Goal: Task Accomplishment & Management: Complete application form

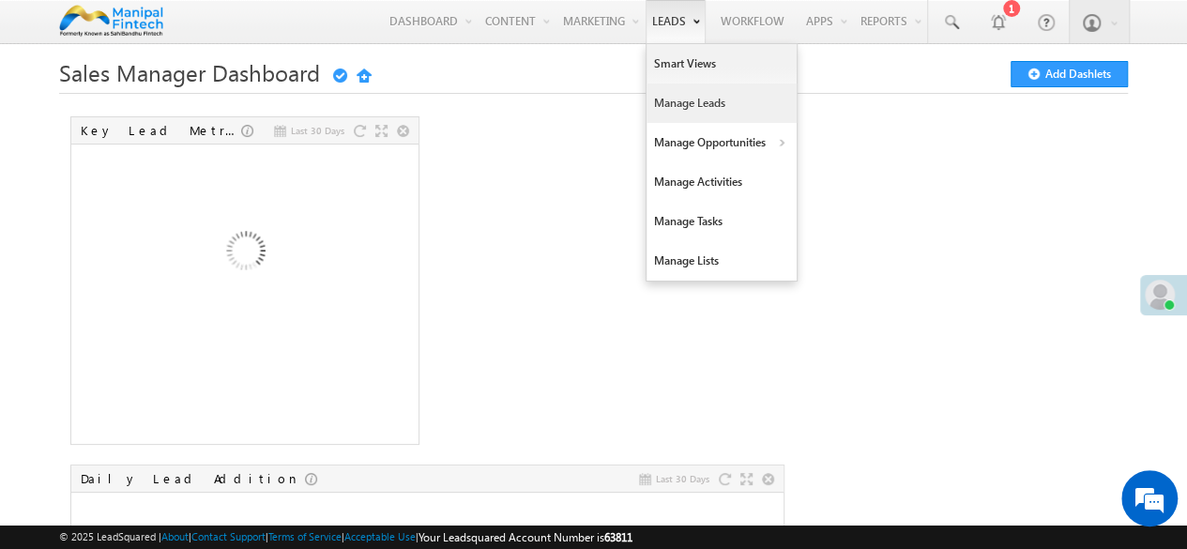
click at [674, 104] on link "Manage Leads" at bounding box center [721, 102] width 150 height 39
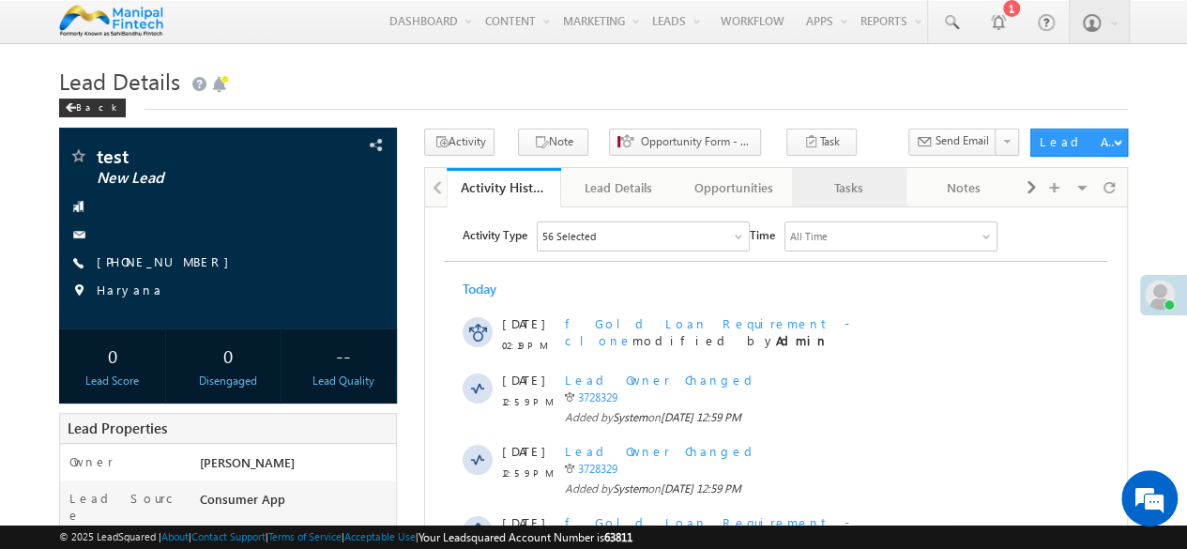
click at [853, 192] on div "Tasks" at bounding box center [848, 187] width 83 height 23
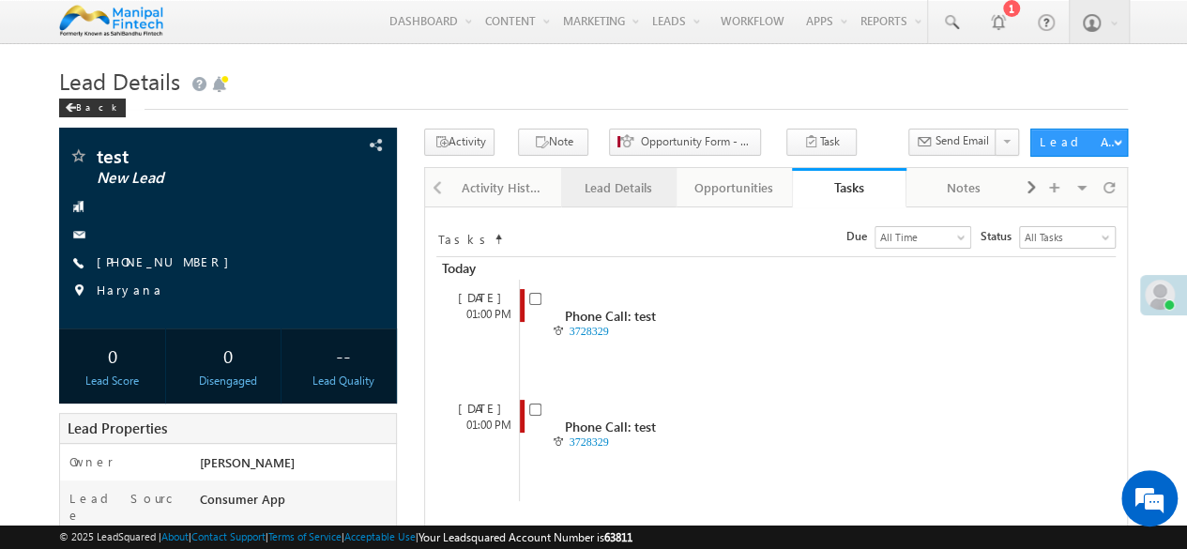
click at [608, 186] on div "Lead Details" at bounding box center [617, 187] width 83 height 23
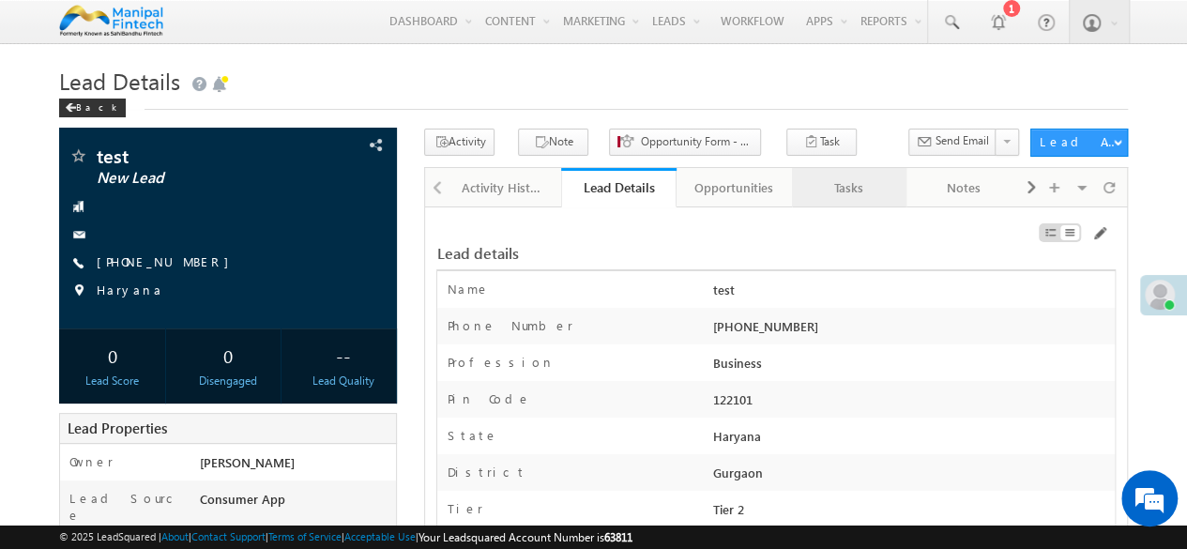
click at [841, 189] on div "Tasks" at bounding box center [848, 187] width 83 height 23
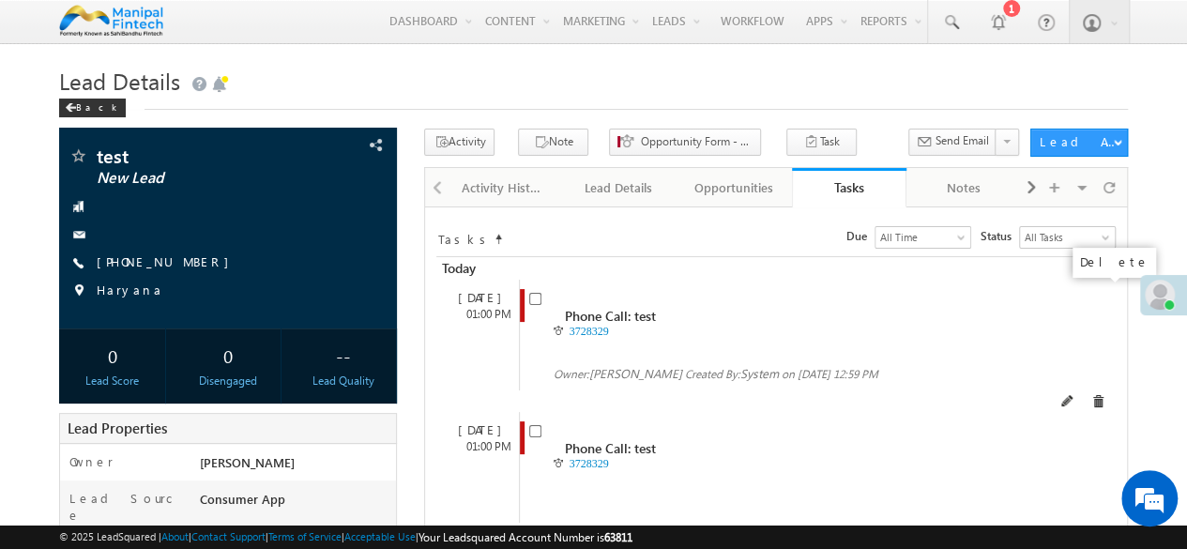
click at [1097, 395] on span at bounding box center [1097, 401] width 13 height 13
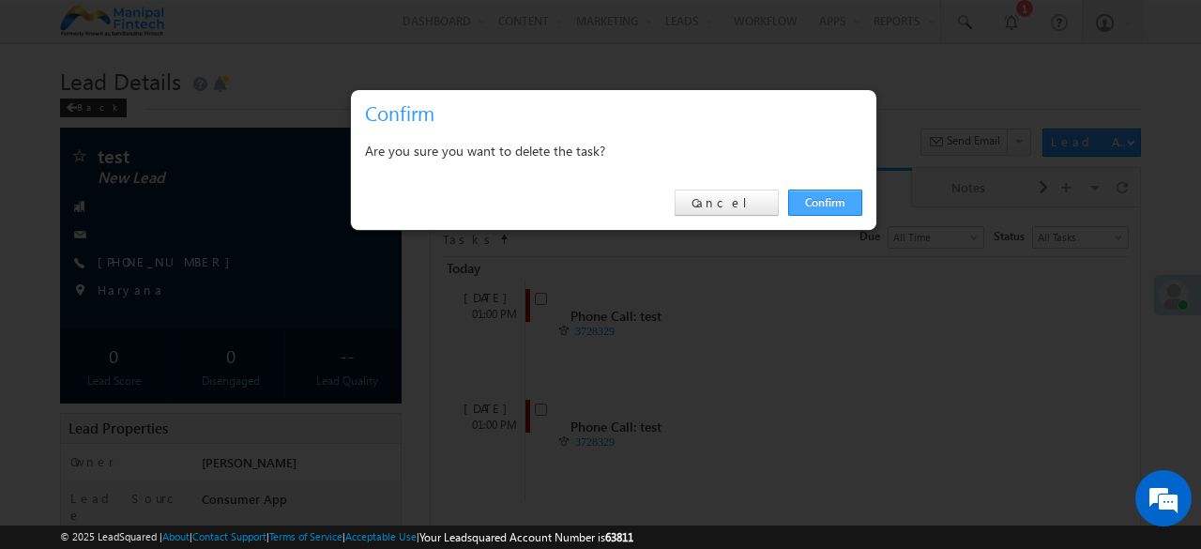
click at [808, 207] on link "Confirm" at bounding box center [825, 202] width 74 height 26
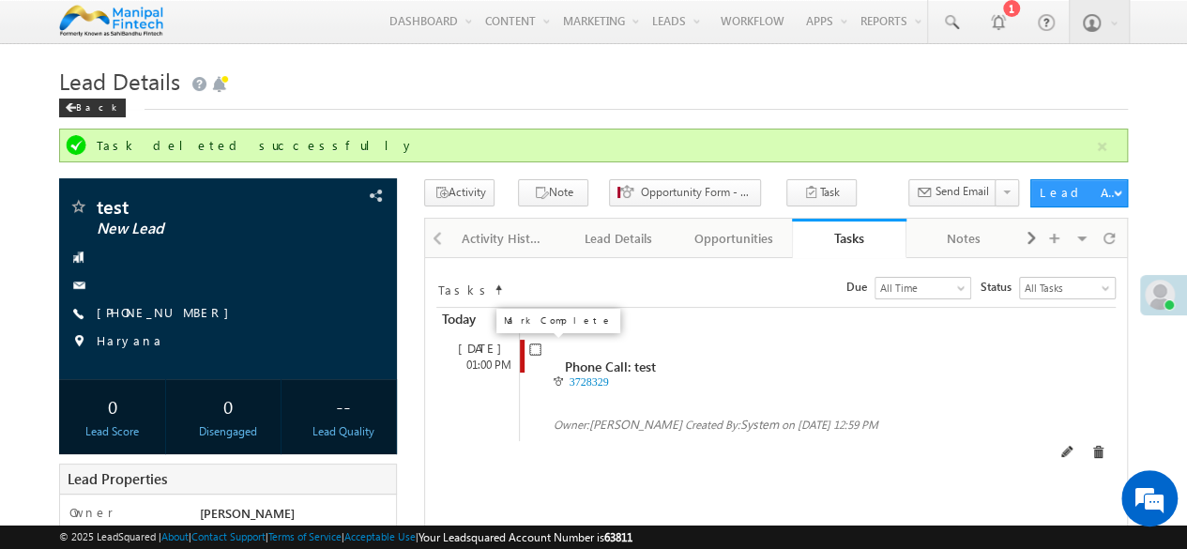
click at [533, 346] on input "checkbox" at bounding box center [535, 349] width 12 height 12
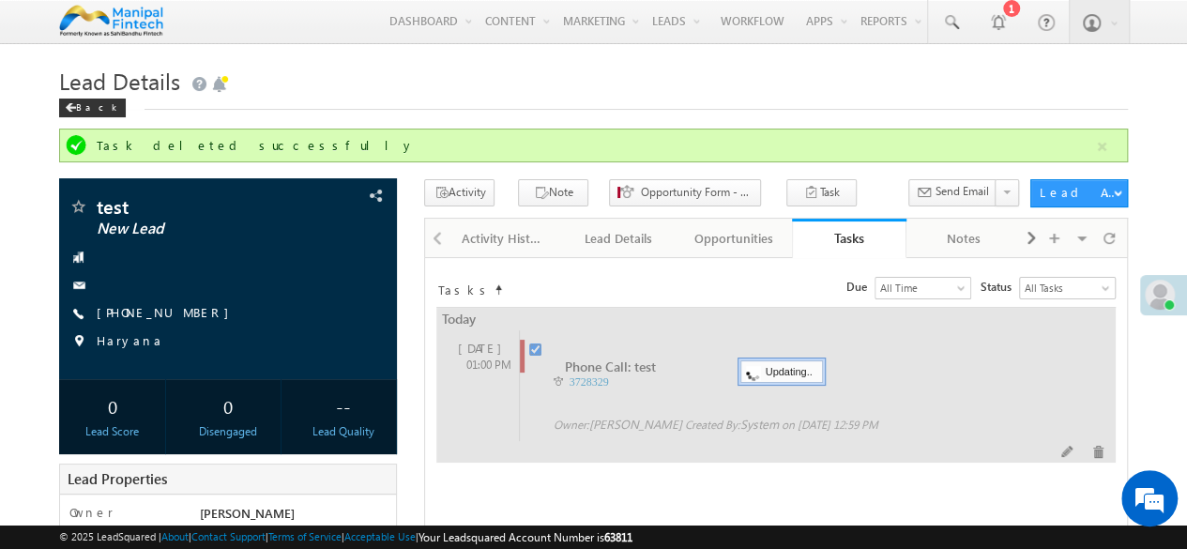
checkbox input "false"
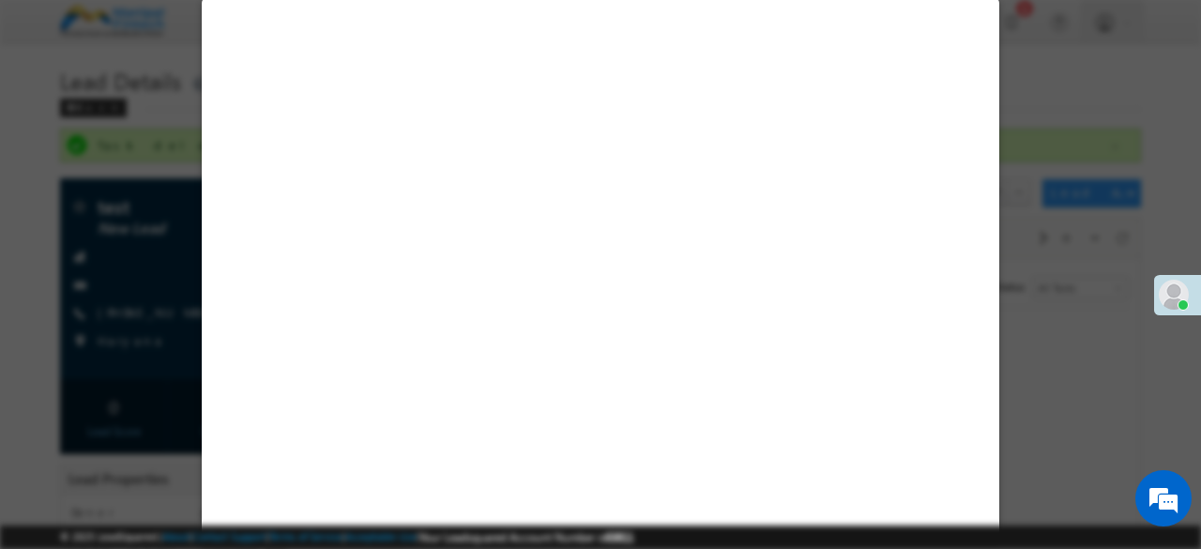
select select "Business"
select select "Consumer App"
select select "Fresh Lead"
select select "Doorstep"
select select "Medical Treatment"
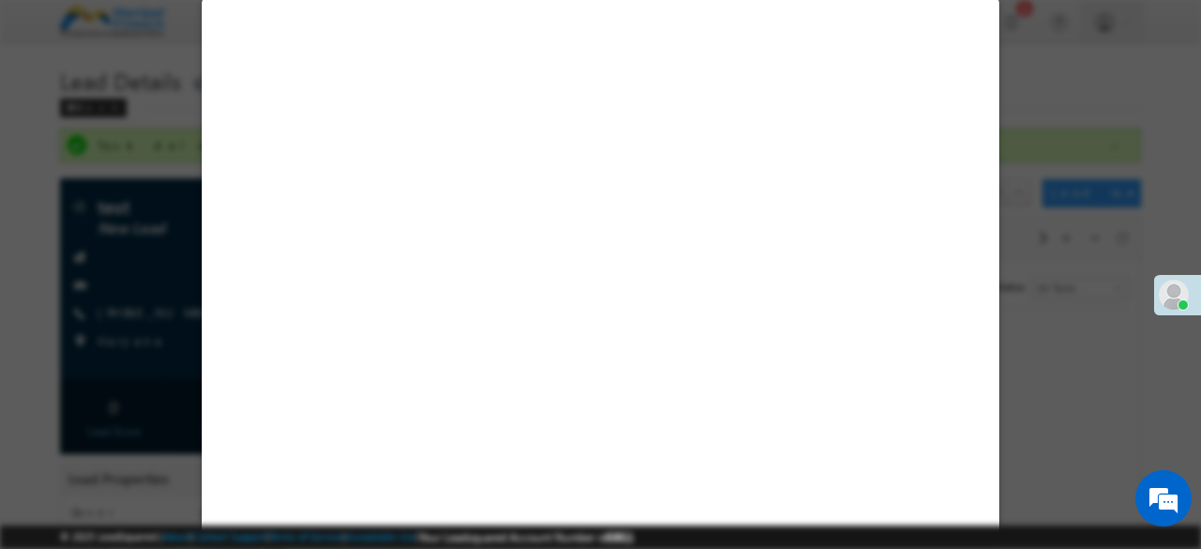
select select "Open"
select select "Fresh Lead"
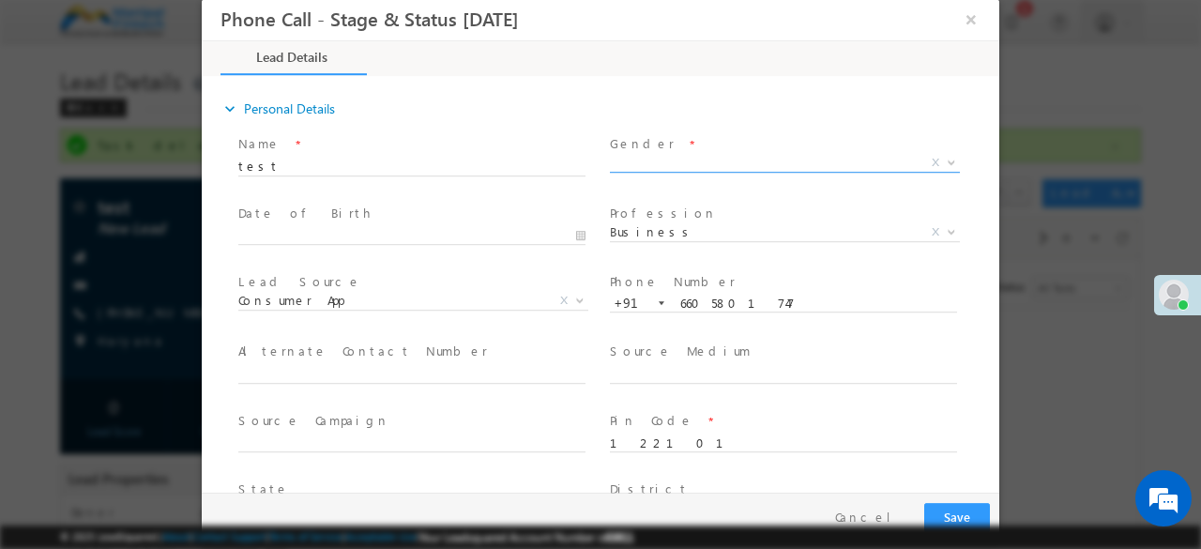
type input "08/20/25 2:22 PM"
click at [488, 159] on input "test" at bounding box center [411, 167] width 347 height 19
type input "test ds"
type input "0"
type input "test ds sangam"
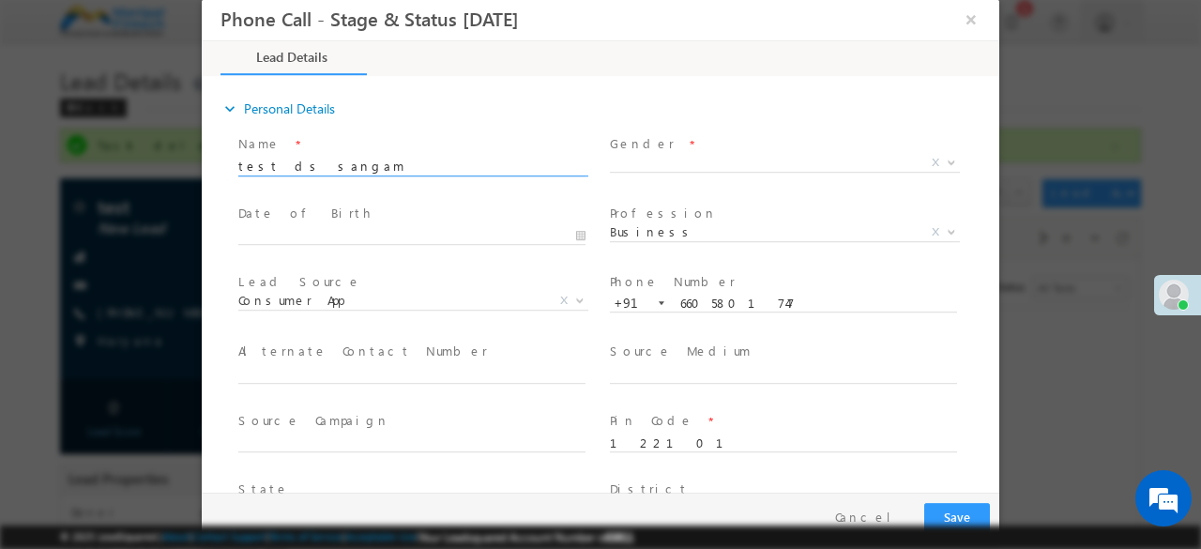
type input "test ds sangam- Consumer App"
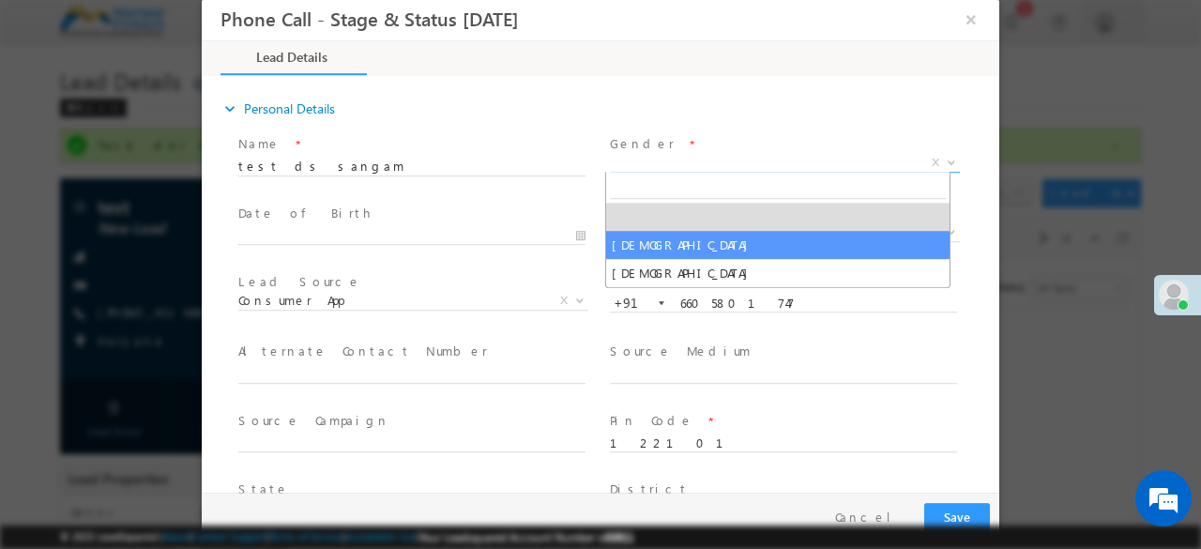
select select "Male"
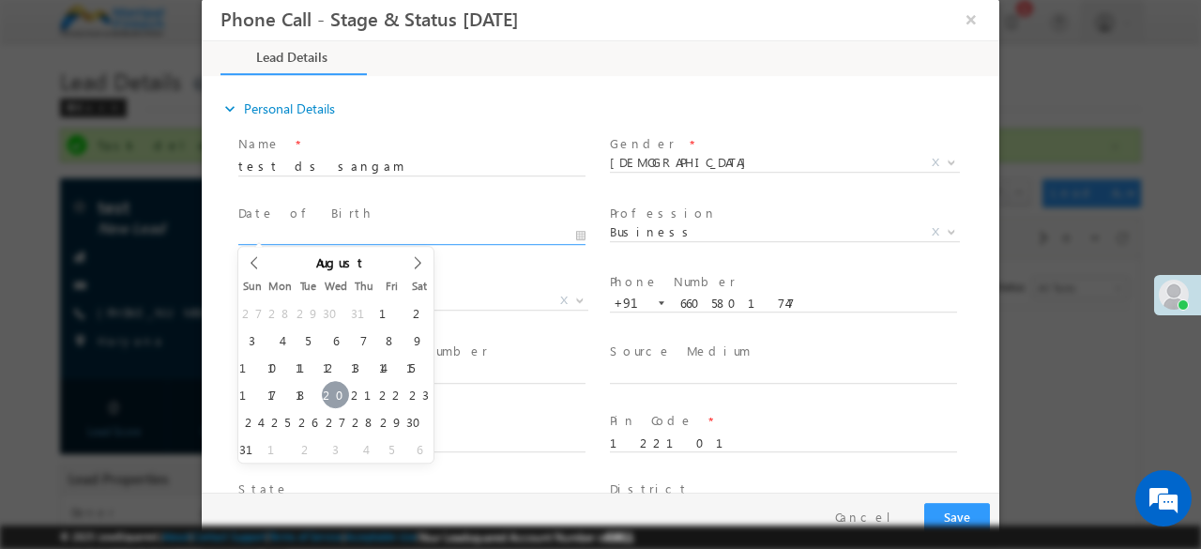
type input "08/20/25"
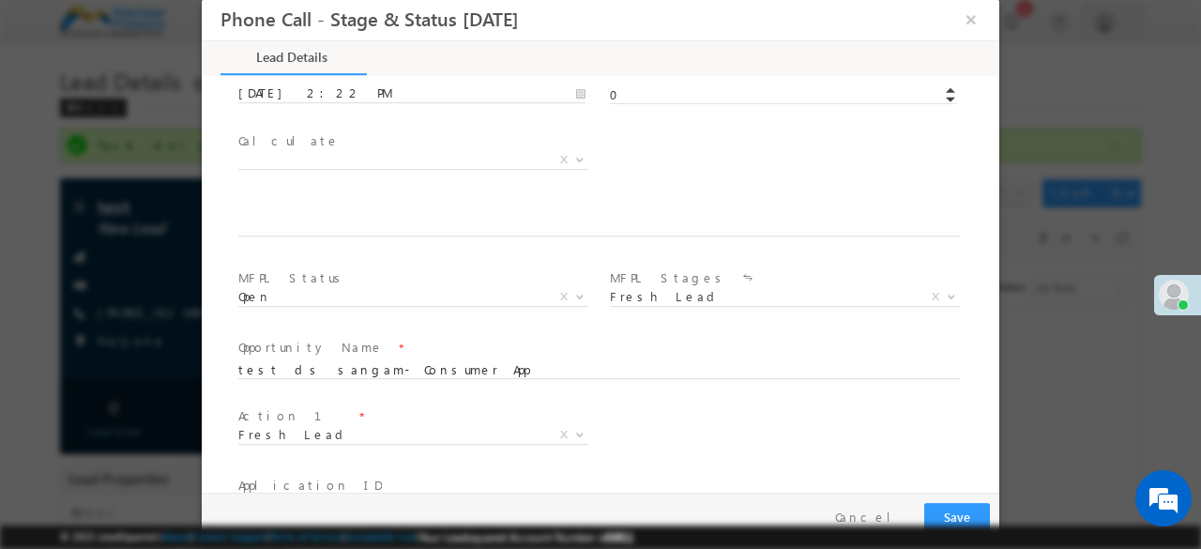
scroll to position [1094, 0]
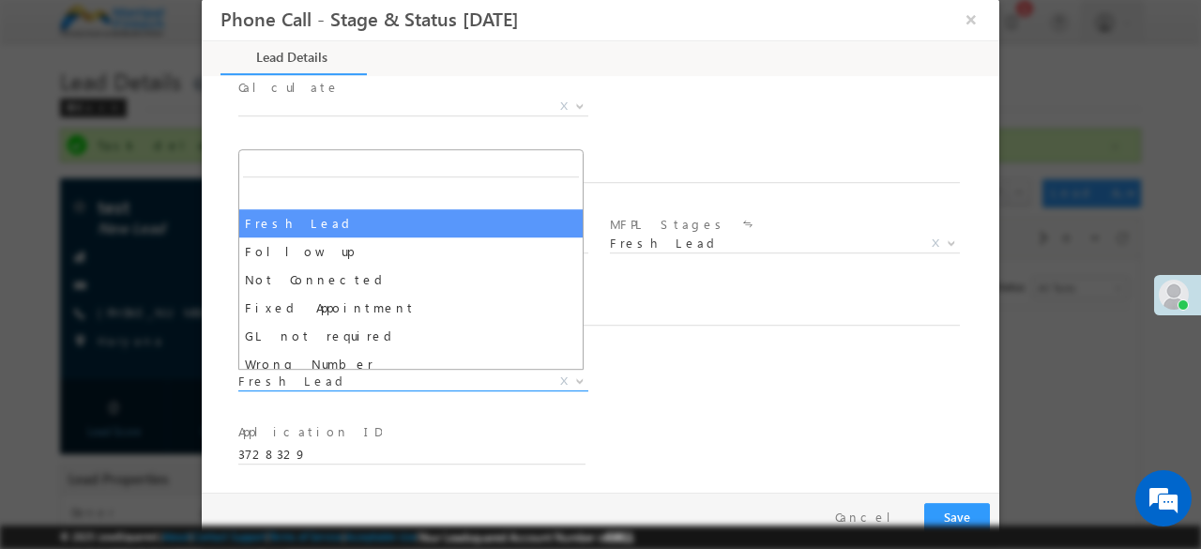
click at [326, 387] on span "Fresh Lead" at bounding box center [390, 380] width 305 height 17
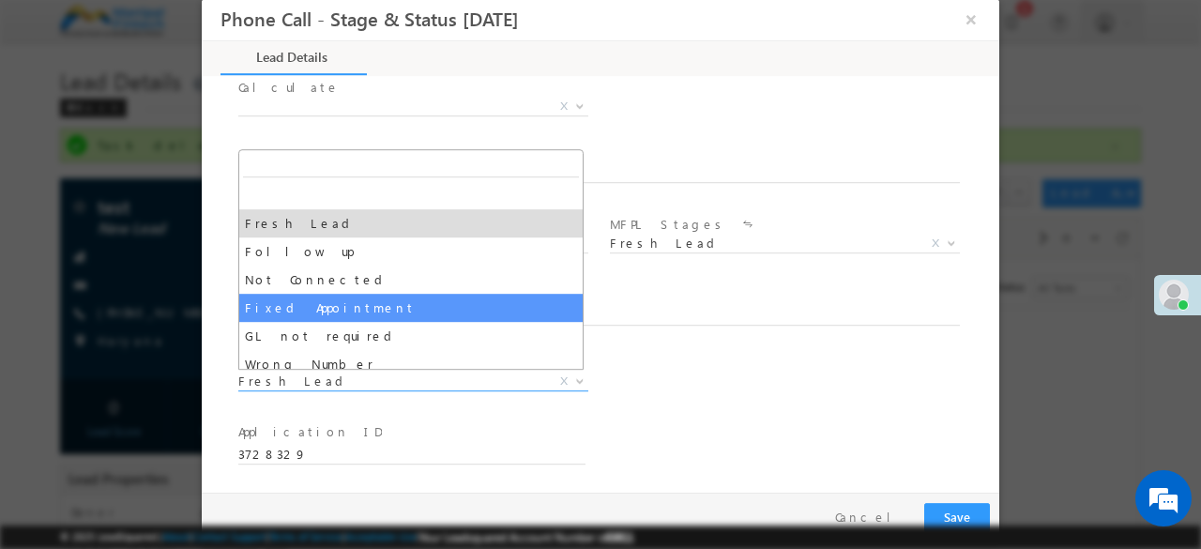
select select "Fixed Appointment"
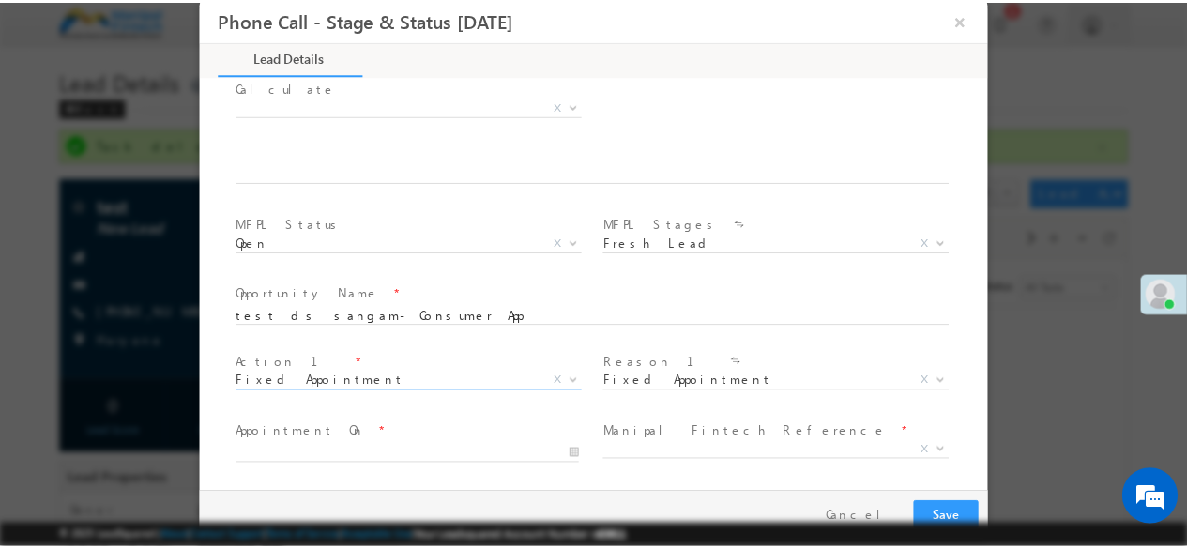
scroll to position [1231, 0]
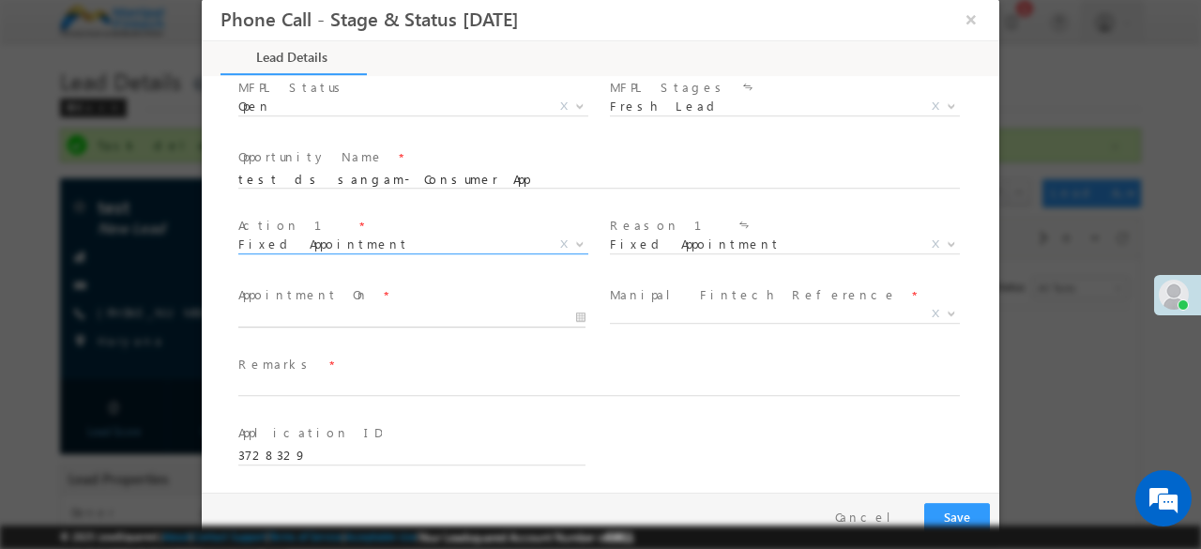
type input "08/20/25 2:23 PM"
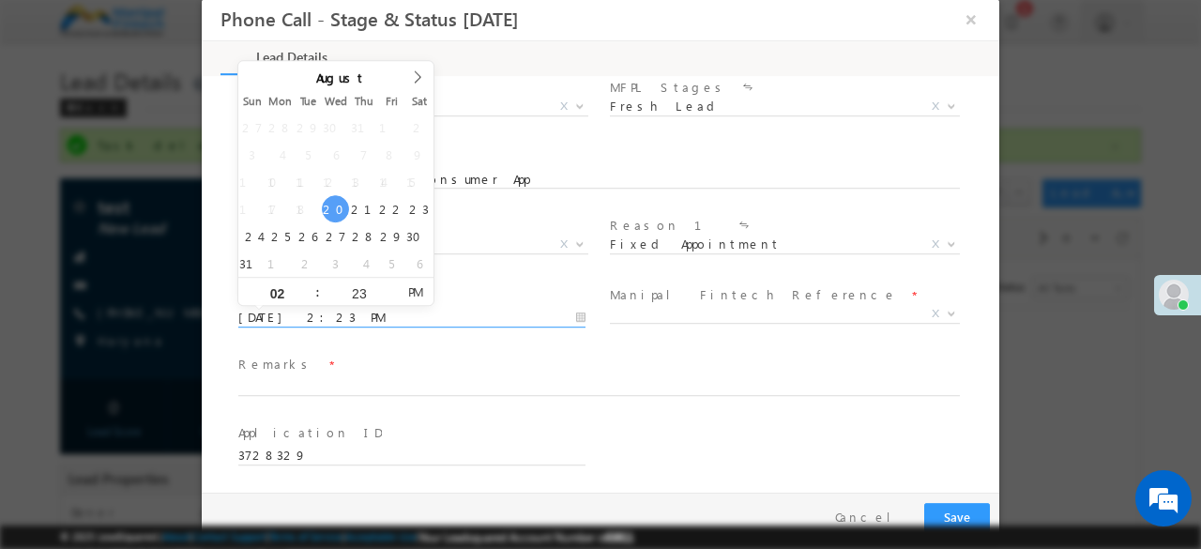
click at [358, 317] on input "08/20/25 2:23 PM" at bounding box center [411, 318] width 347 height 19
click at [371, 293] on input "23" at bounding box center [359, 294] width 78 height 12
type input "30"
type input "08/20/25 2:30 PM"
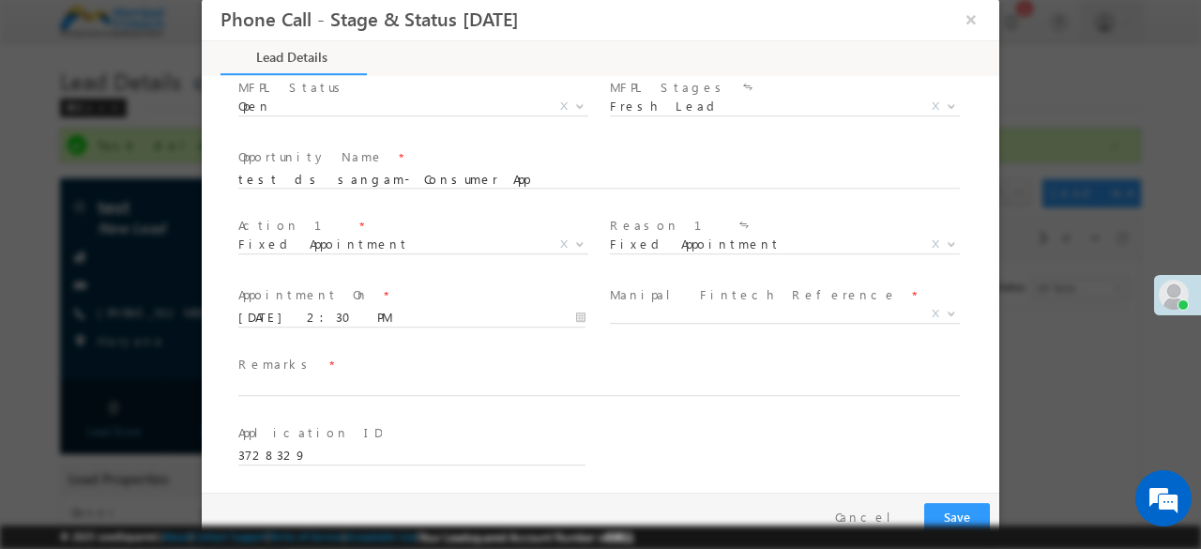
click at [501, 288] on span "Appointment On *" at bounding box center [411, 295] width 346 height 21
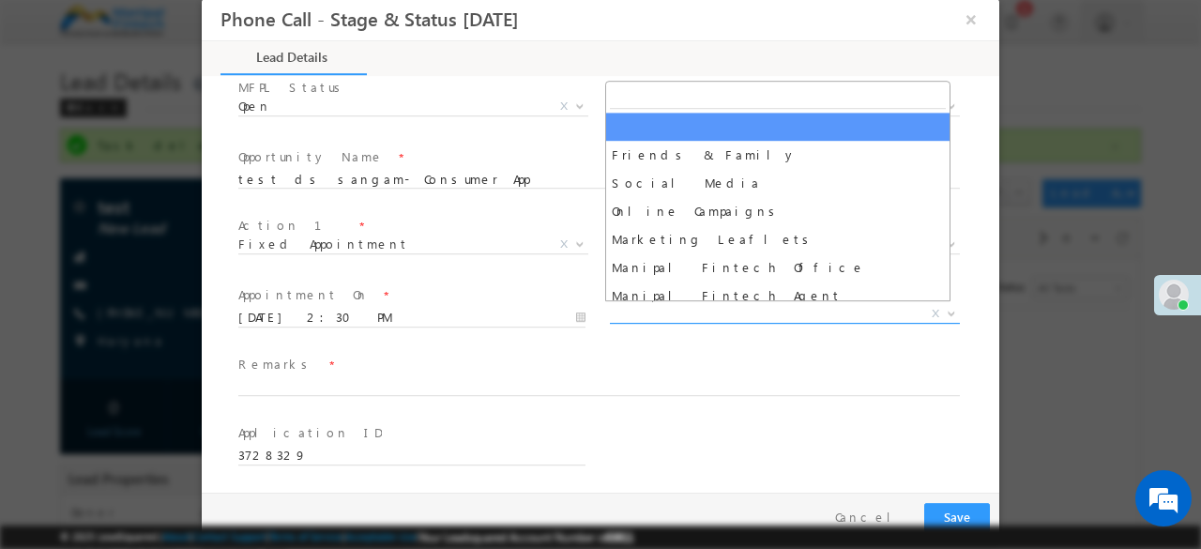
click at [660, 316] on span "X" at bounding box center [785, 314] width 350 height 19
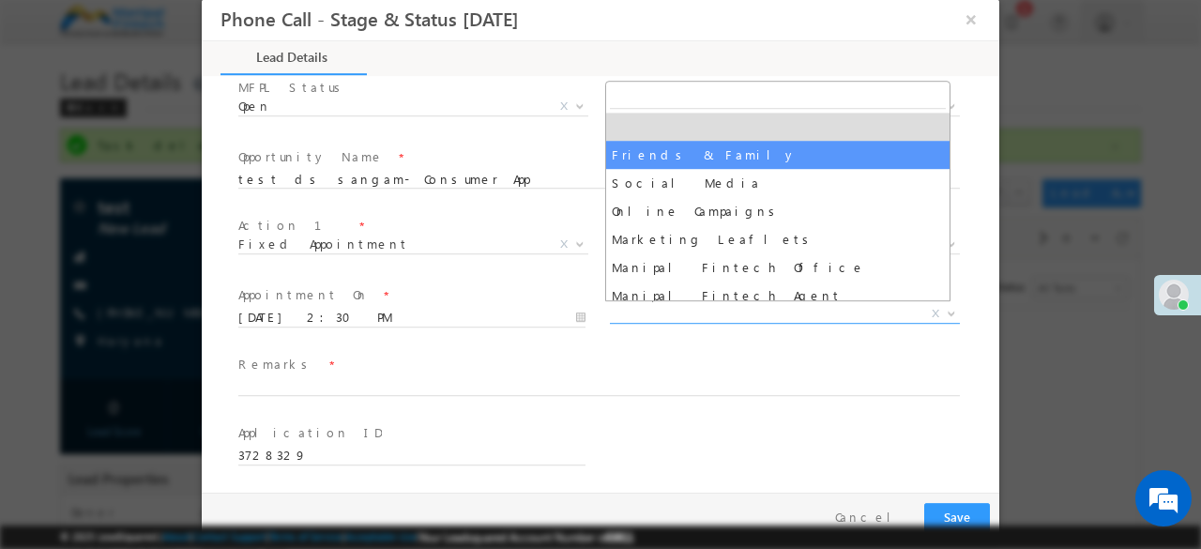
select select "Friends & Family"
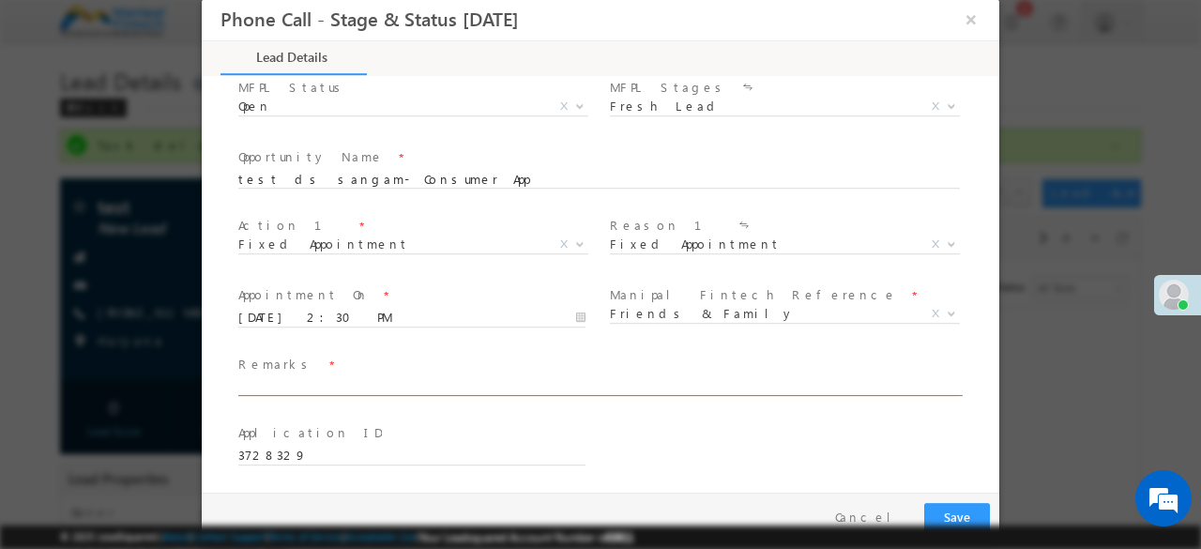
click at [295, 382] on input "text" at bounding box center [598, 387] width 721 height 19
type input "done"
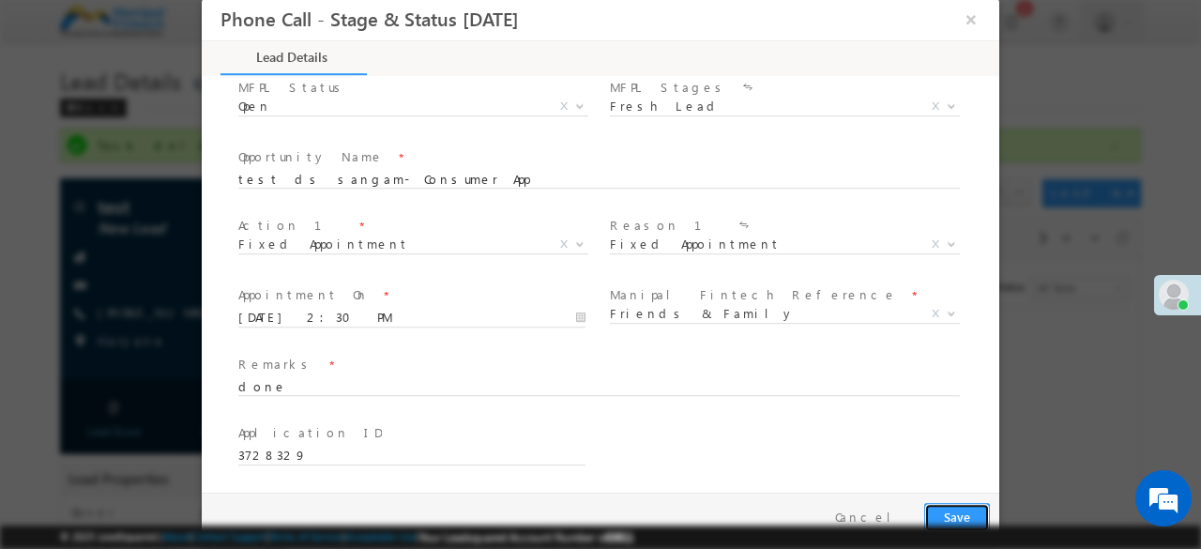
click at [955, 512] on button "Save" at bounding box center [957, 517] width 66 height 29
